Goal: Information Seeking & Learning: Learn about a topic

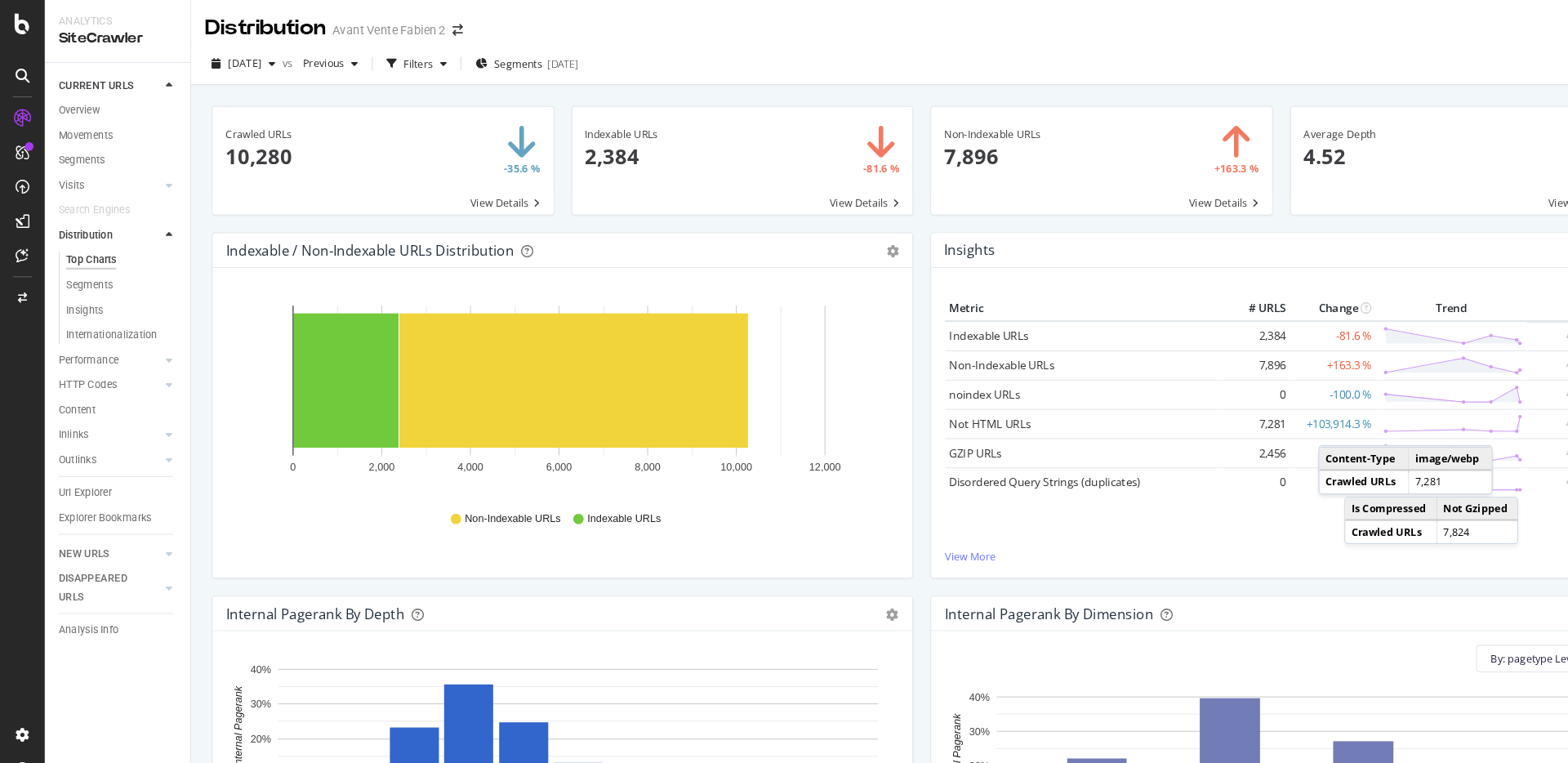
click at [875, 115] on div "Non-Indexable URLs 7,896 +163.3 % View Details" at bounding box center [1045, 160] width 341 height 120
click at [875, 203] on div "Non-Indexable URLs 7,896 +163.3 % View Details" at bounding box center [1045, 160] width 341 height 120
click at [875, 149] on div "Non-Indexable URLs 7,896 +163.3 % View Details" at bounding box center [1045, 160] width 341 height 120
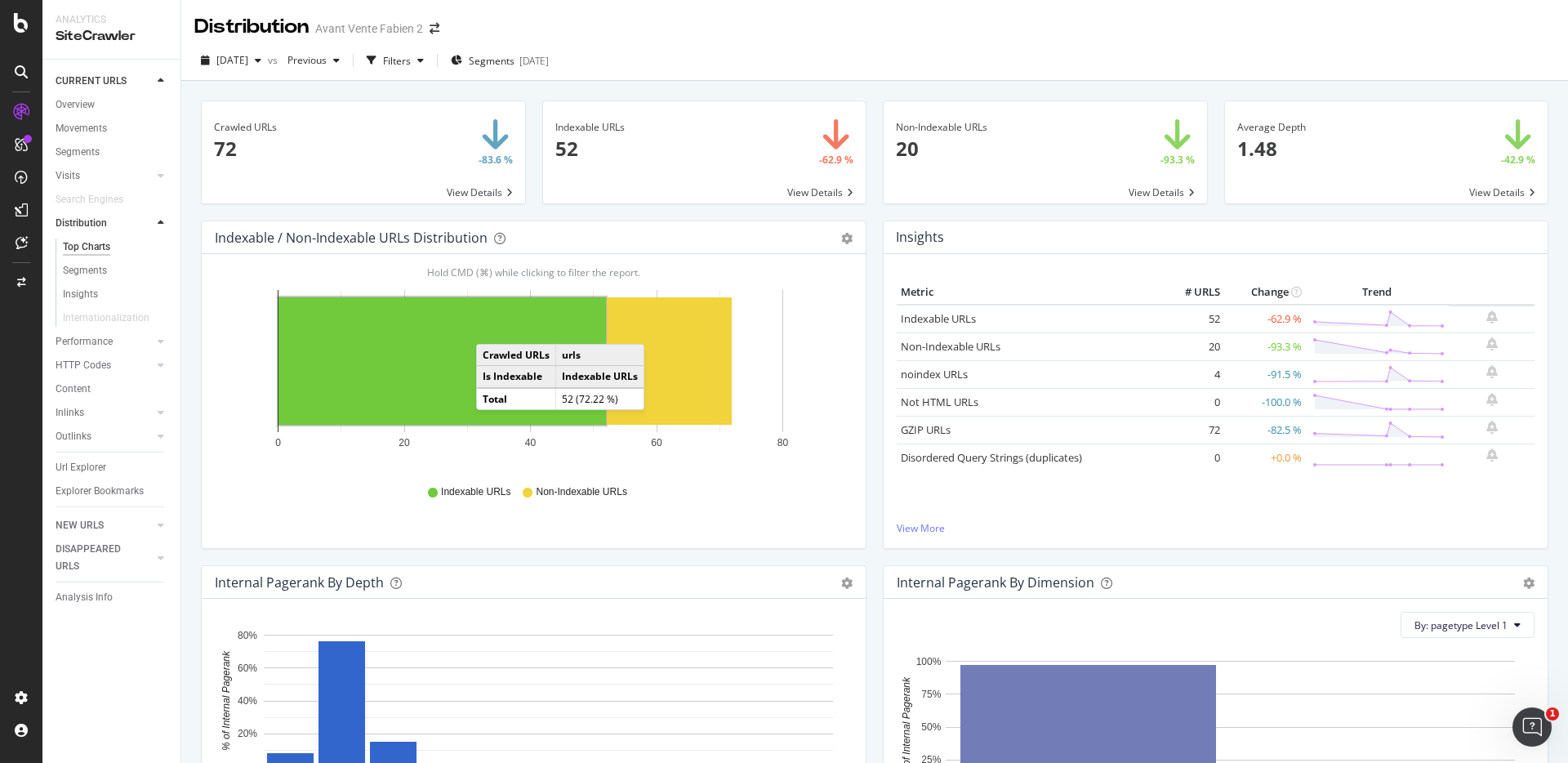
click at [492, 328] on rect "A chart." at bounding box center [442, 361] width 328 height 128
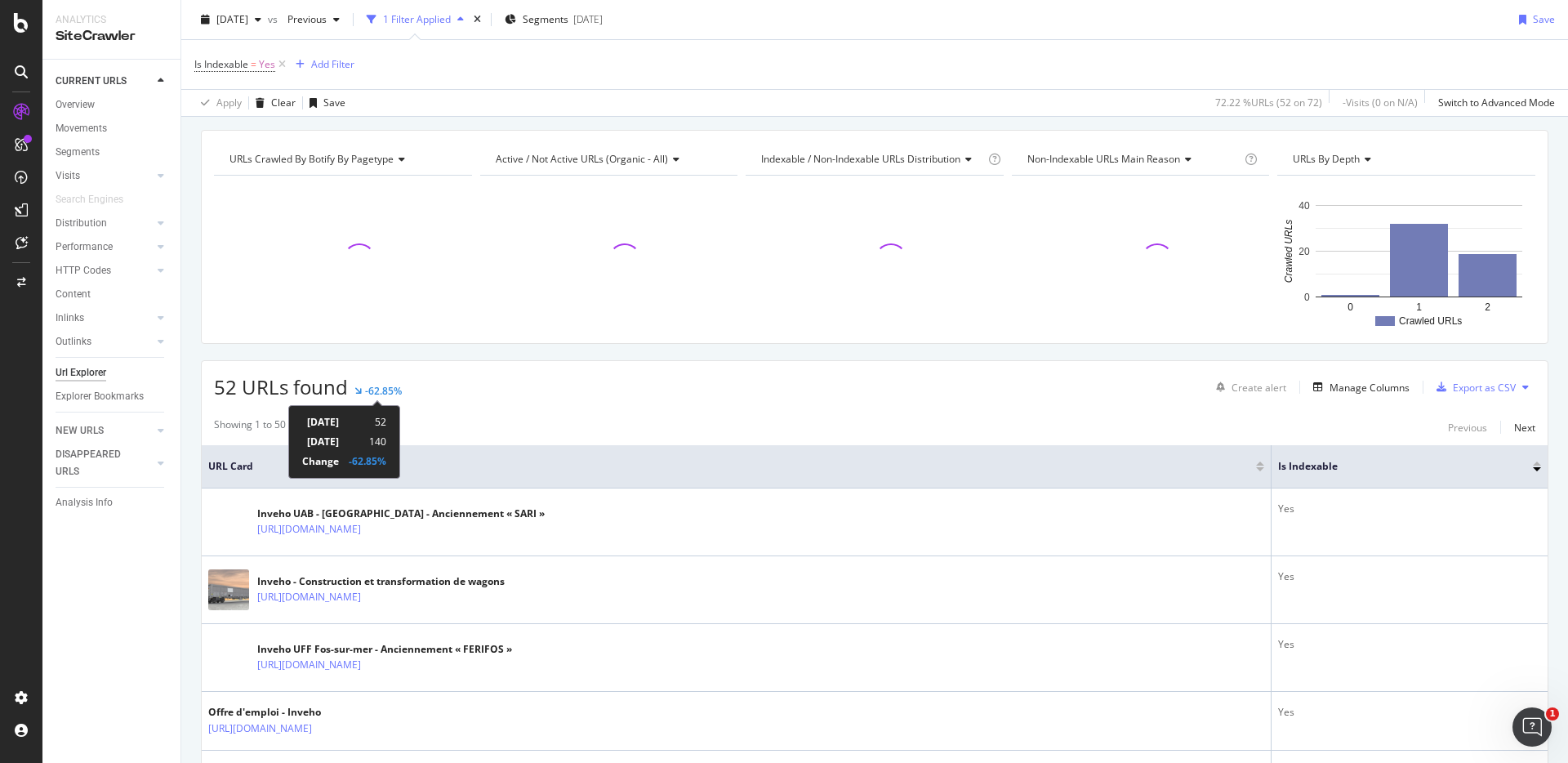
scroll to position [27, 0]
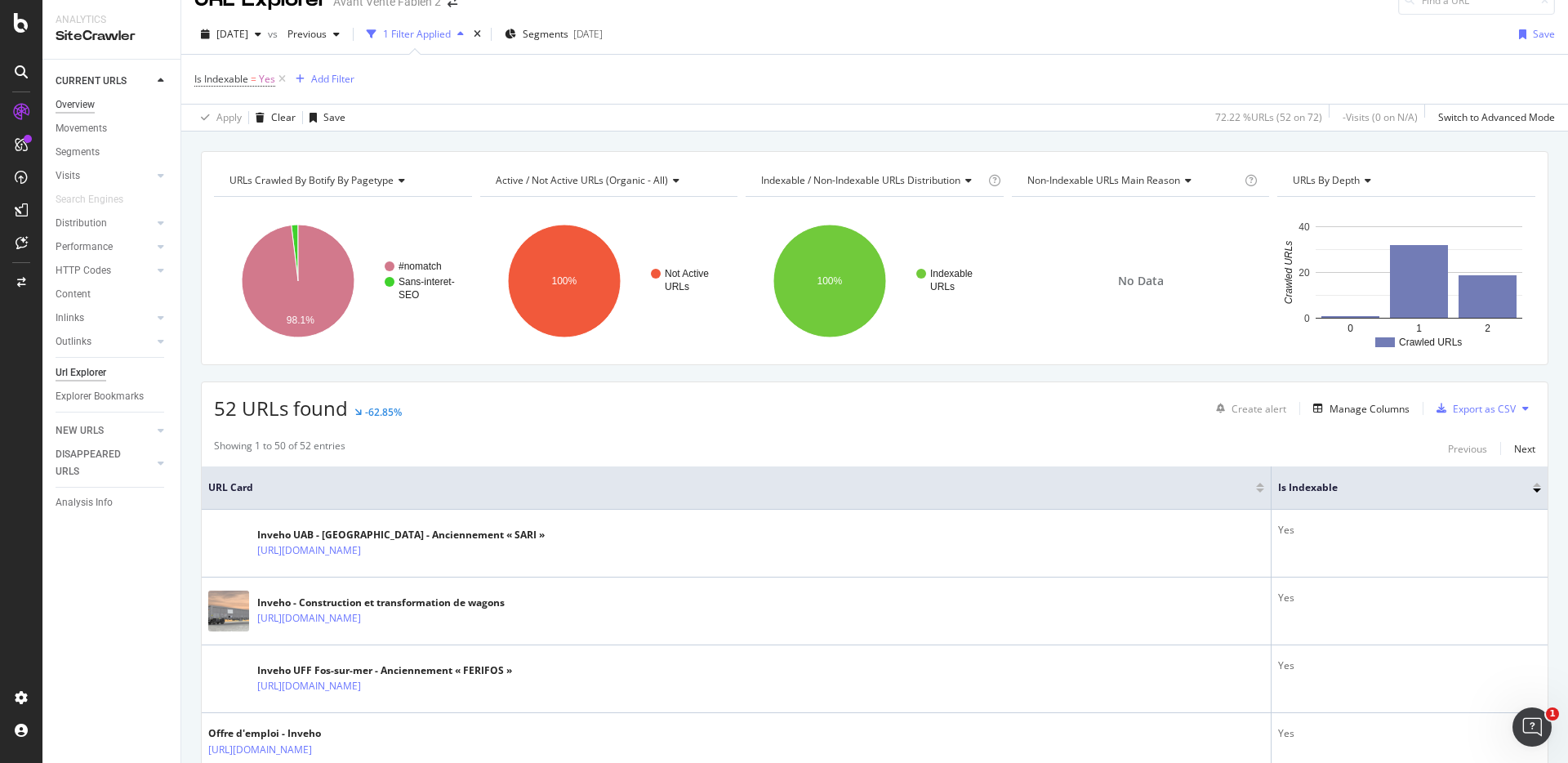
click at [73, 100] on div "Overview" at bounding box center [75, 105] width 39 height 17
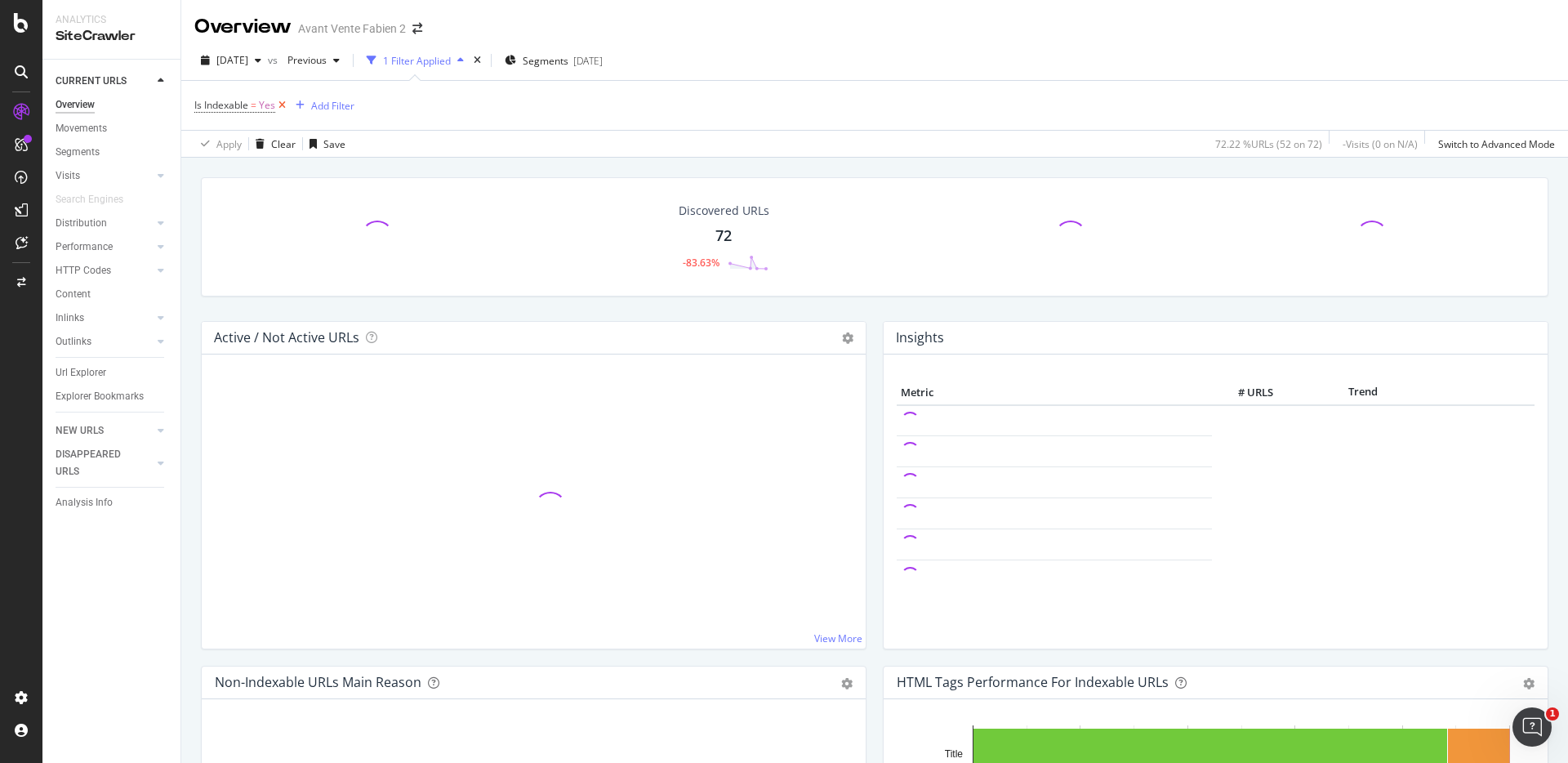
click at [283, 103] on icon at bounding box center [282, 105] width 14 height 16
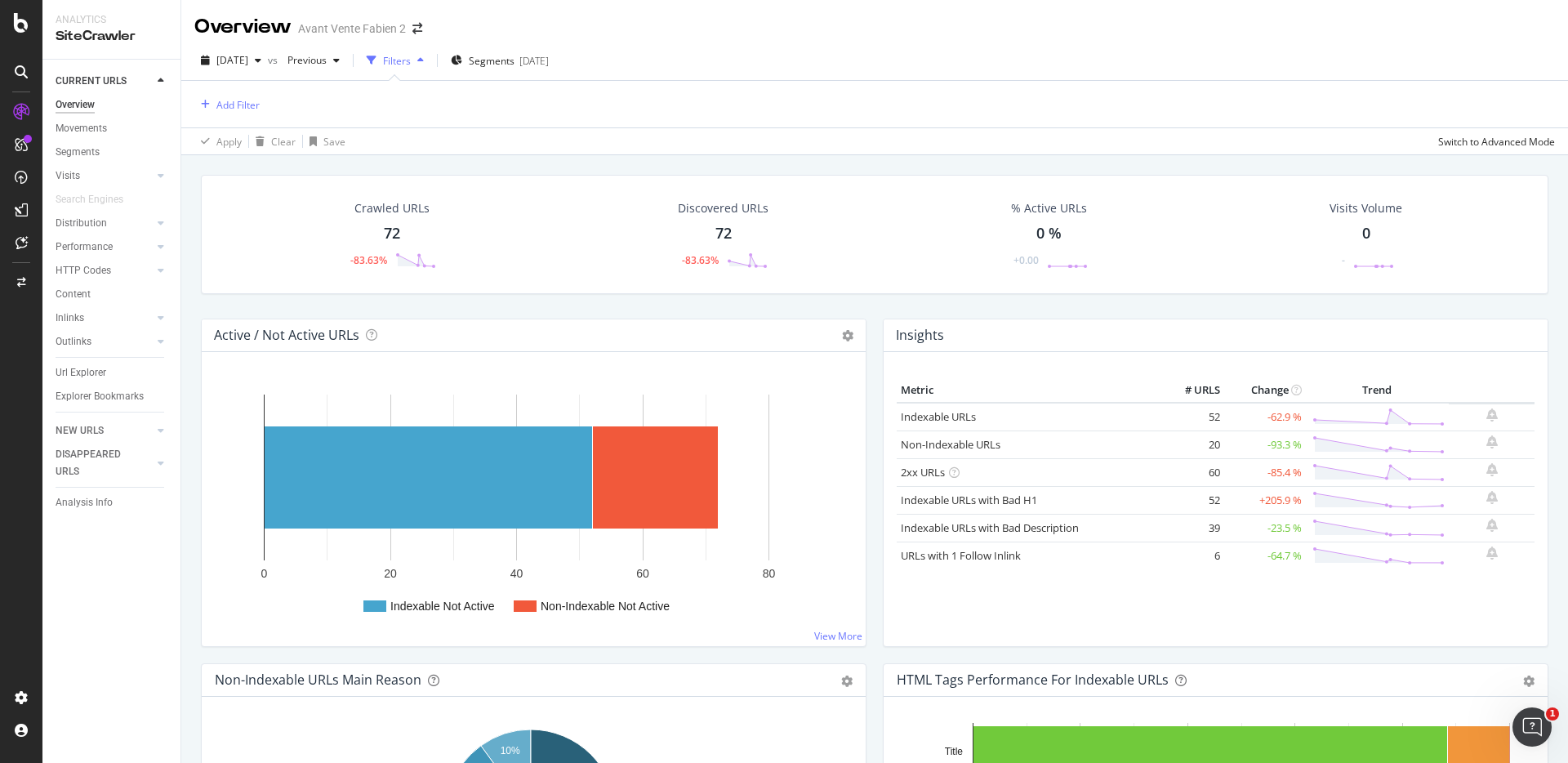
click at [90, 99] on div "Overview" at bounding box center [75, 105] width 39 height 17
